Goal: Find specific page/section: Find specific page/section

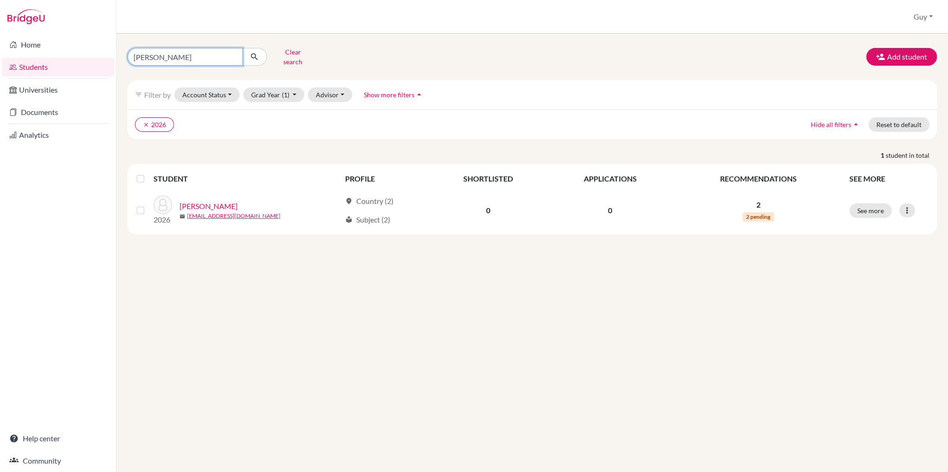
click at [172, 51] on input "[PERSON_NAME]" at bounding box center [184, 57] width 115 height 18
type input "aden"
click button "submit" at bounding box center [254, 57] width 25 height 18
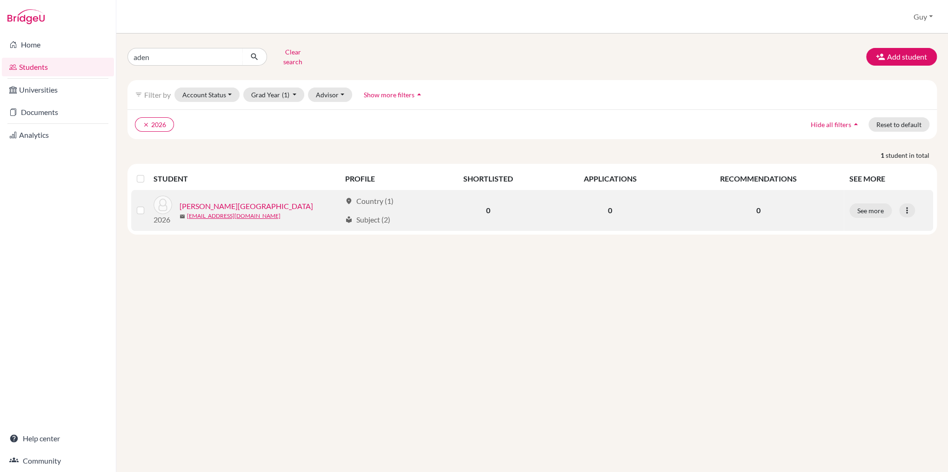
click at [217, 201] on link "[PERSON_NAME][GEOGRAPHIC_DATA]" at bounding box center [247, 206] width 134 height 11
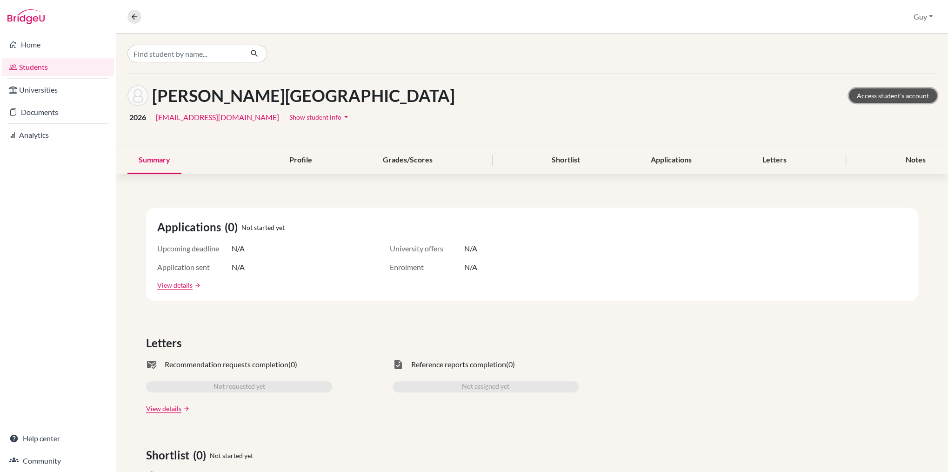
click at [906, 94] on link "Access student's account" at bounding box center [893, 95] width 88 height 14
